Goal: Task Accomplishment & Management: Manage account settings

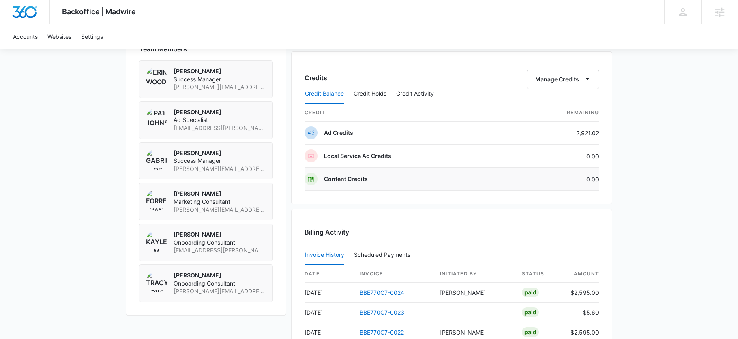
scroll to position [585, 0]
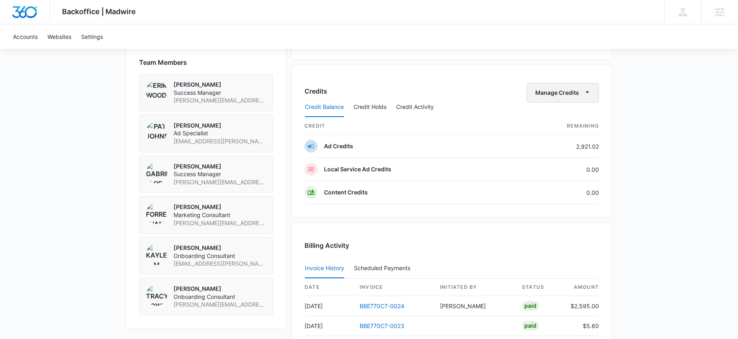
click at [554, 89] on button "Manage Credits" at bounding box center [563, 92] width 72 height 19
click at [567, 118] on div "Transfer Credits" at bounding box center [558, 119] width 43 height 6
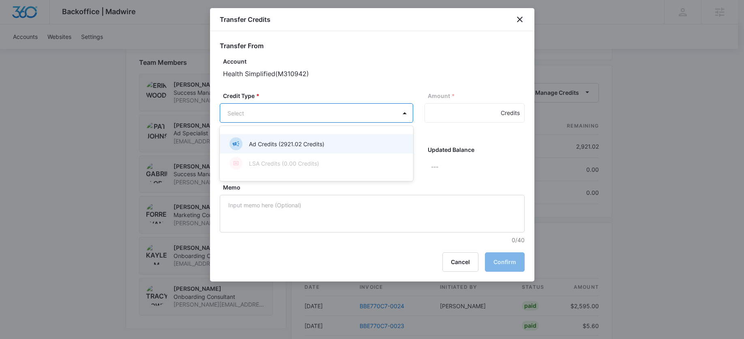
click at [251, 135] on div "Ad Credits (2921.02 Credits)" at bounding box center [316, 143] width 193 height 19
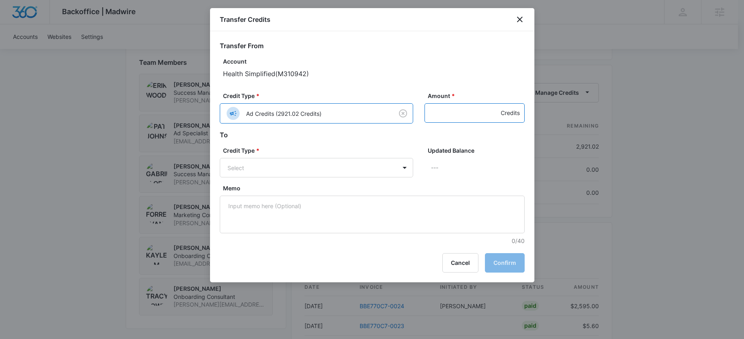
click at [487, 106] on input "Amount *" at bounding box center [475, 112] width 100 height 19
type input "200"
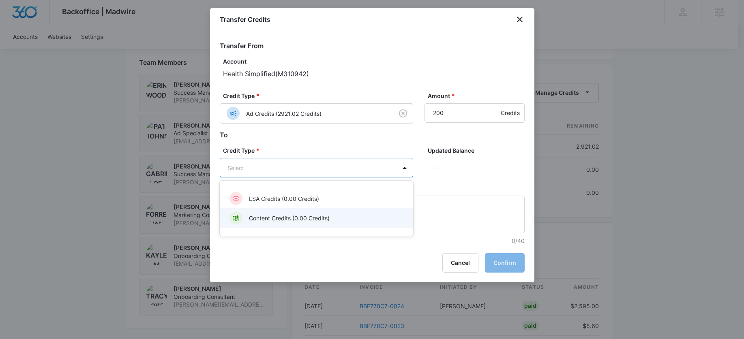
click at [283, 215] on p "Content Credits (0.00 Credits)" at bounding box center [289, 218] width 81 height 9
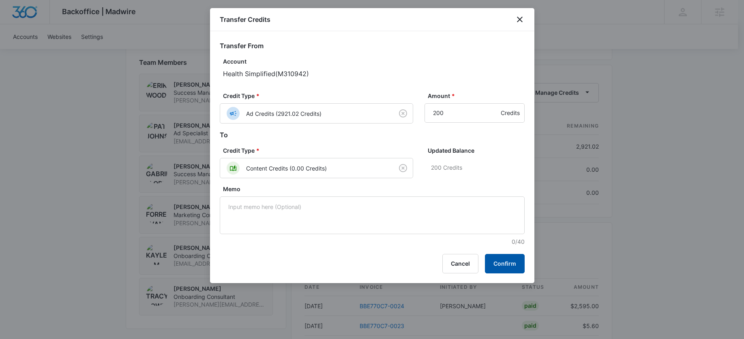
click at [506, 256] on button "Confirm" at bounding box center [505, 263] width 40 height 19
